Goal: Task Accomplishment & Management: Complete application form

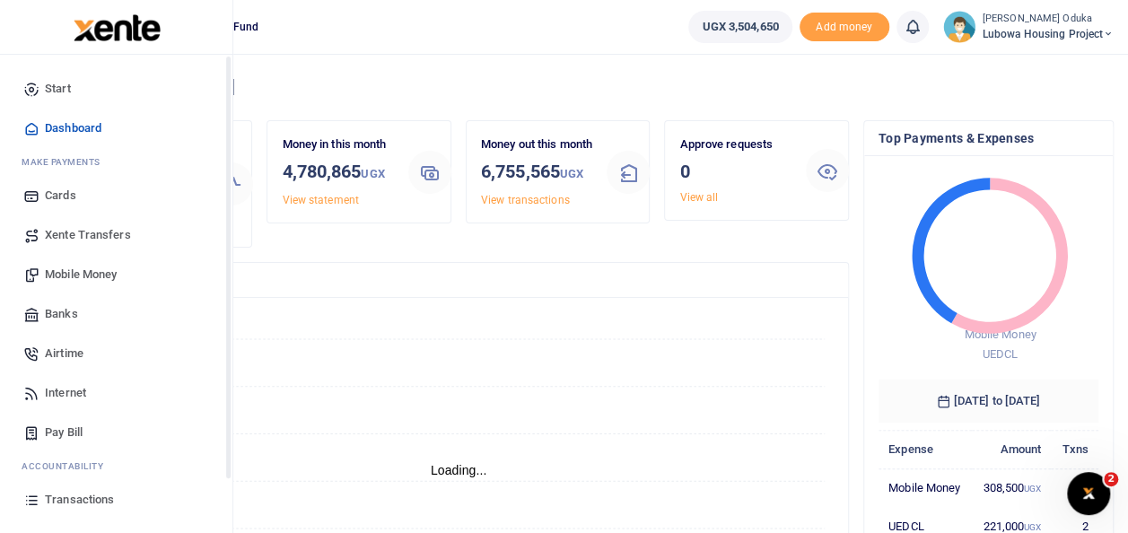
scroll to position [14, 14]
click at [81, 434] on span "Pay Bill" at bounding box center [64, 433] width 38 height 18
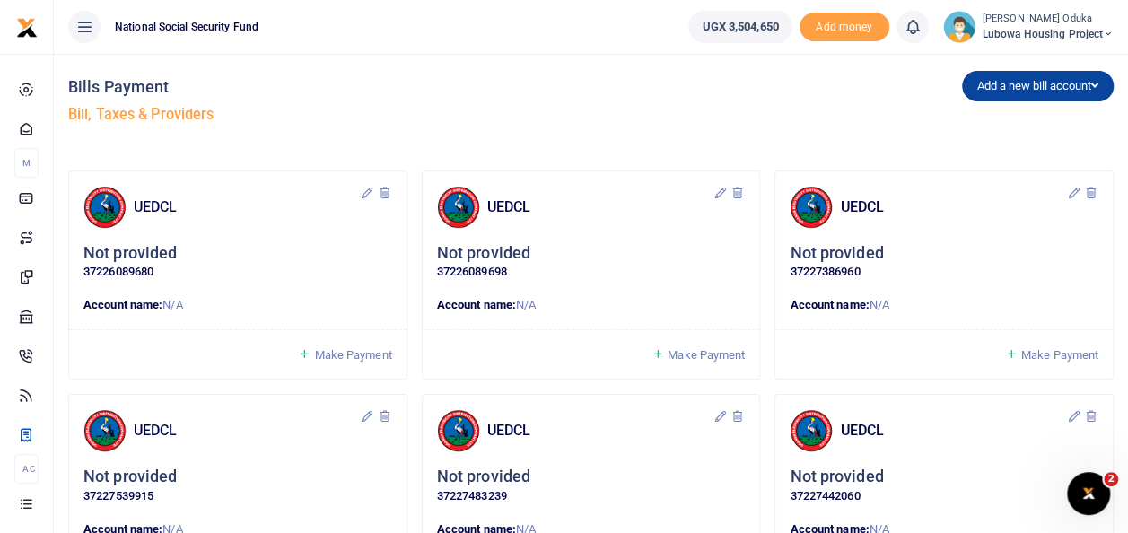
click at [993, 92] on button "Add a new bill account" at bounding box center [1038, 86] width 152 height 31
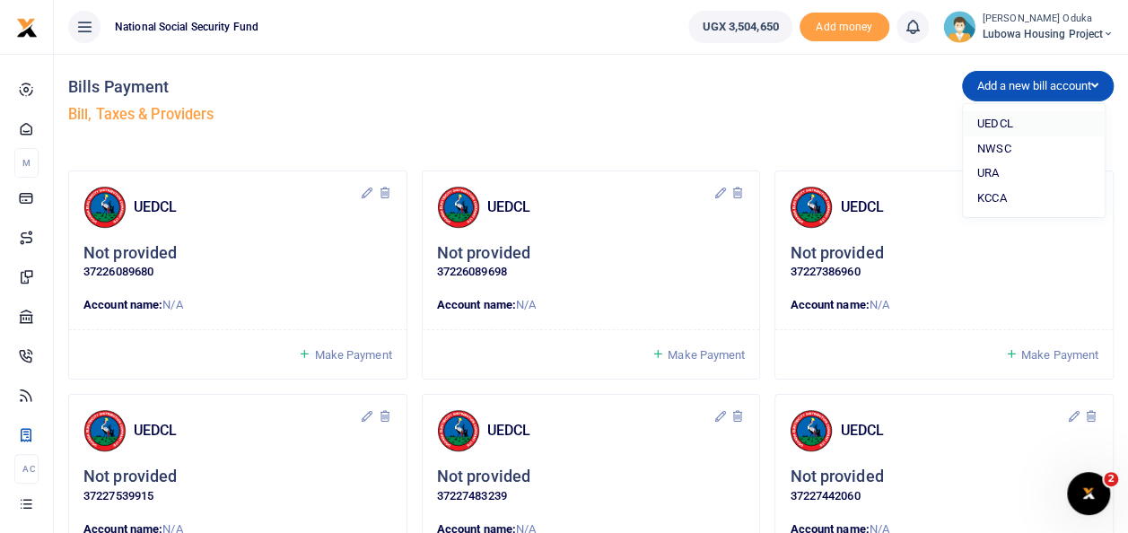
click at [990, 120] on link "UEDCL" at bounding box center [1034, 123] width 142 height 25
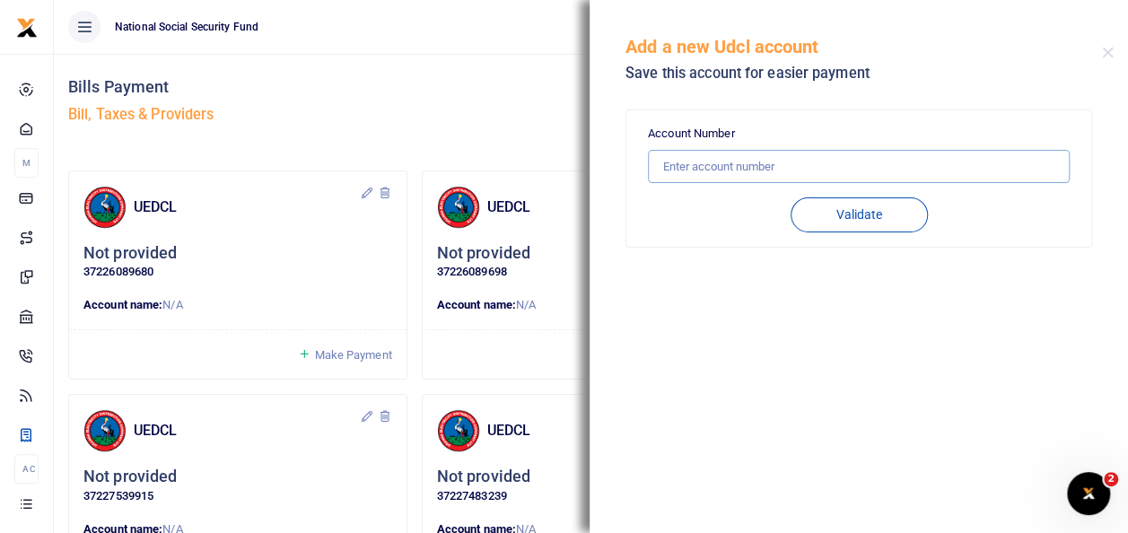
click at [774, 162] on input "text" at bounding box center [859, 167] width 422 height 34
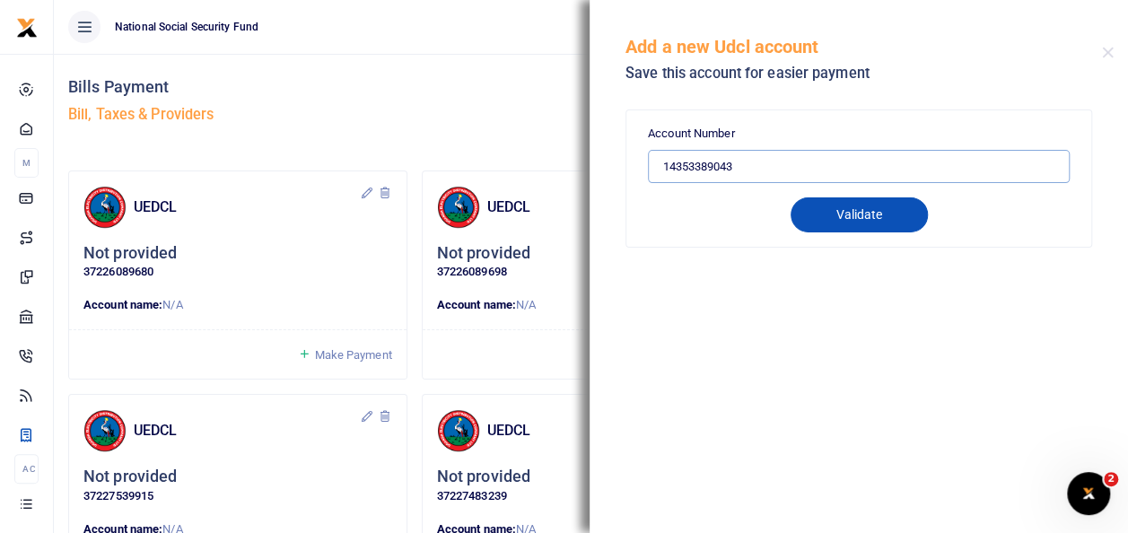
type input "14353389043"
click at [899, 211] on button "Validate" at bounding box center [859, 214] width 137 height 35
click at [862, 206] on button "Validate" at bounding box center [859, 214] width 137 height 35
click at [856, 220] on button "Validate" at bounding box center [859, 214] width 137 height 35
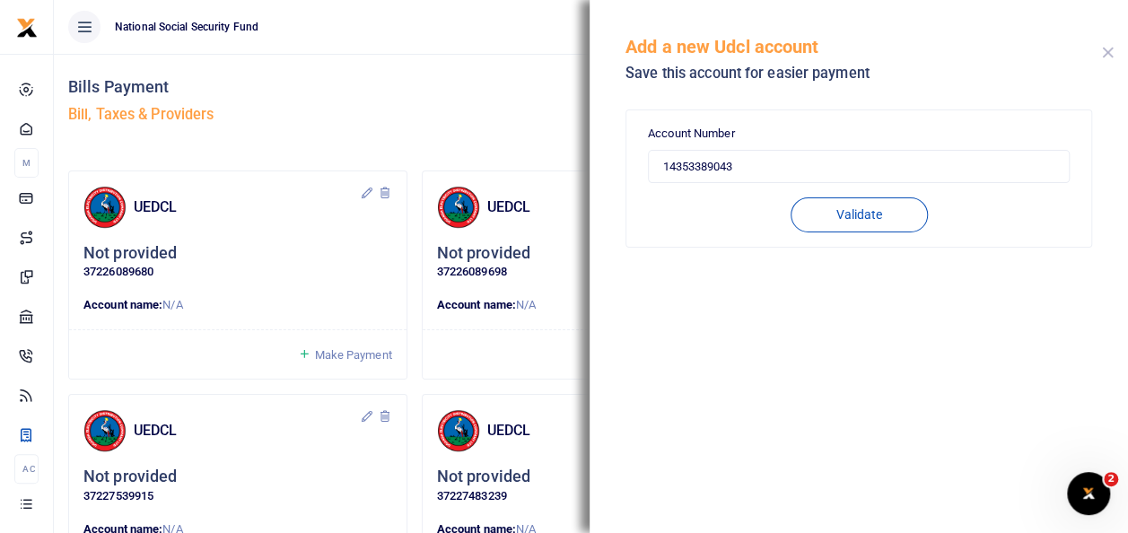
click at [1104, 50] on button "Close" at bounding box center [1108, 53] width 12 height 12
